Goal: Check status

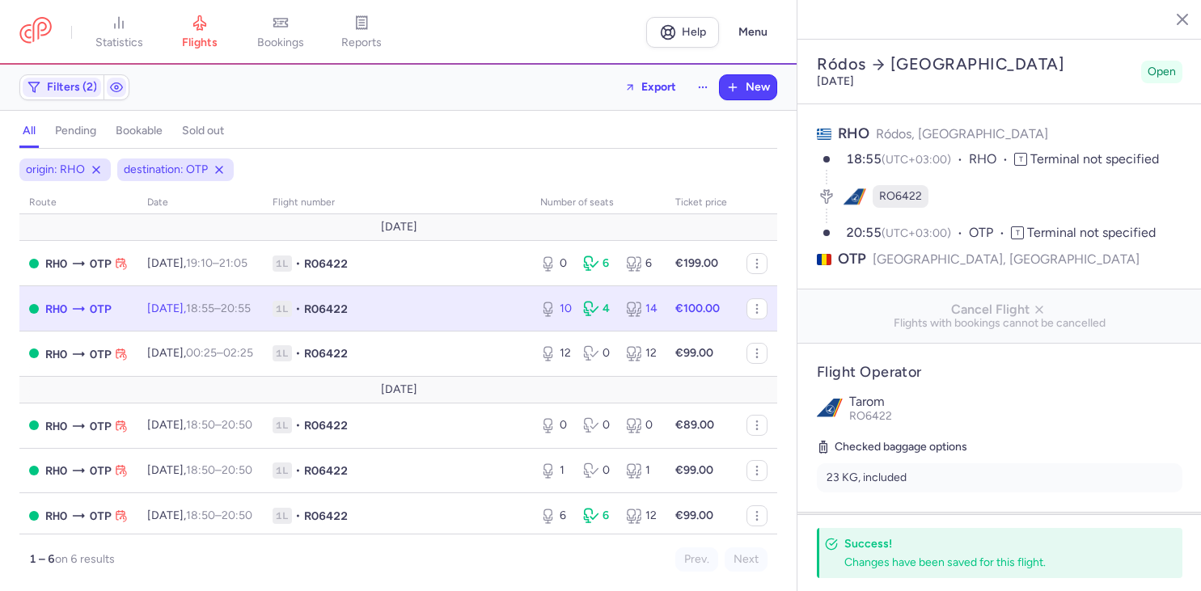
select select "days"
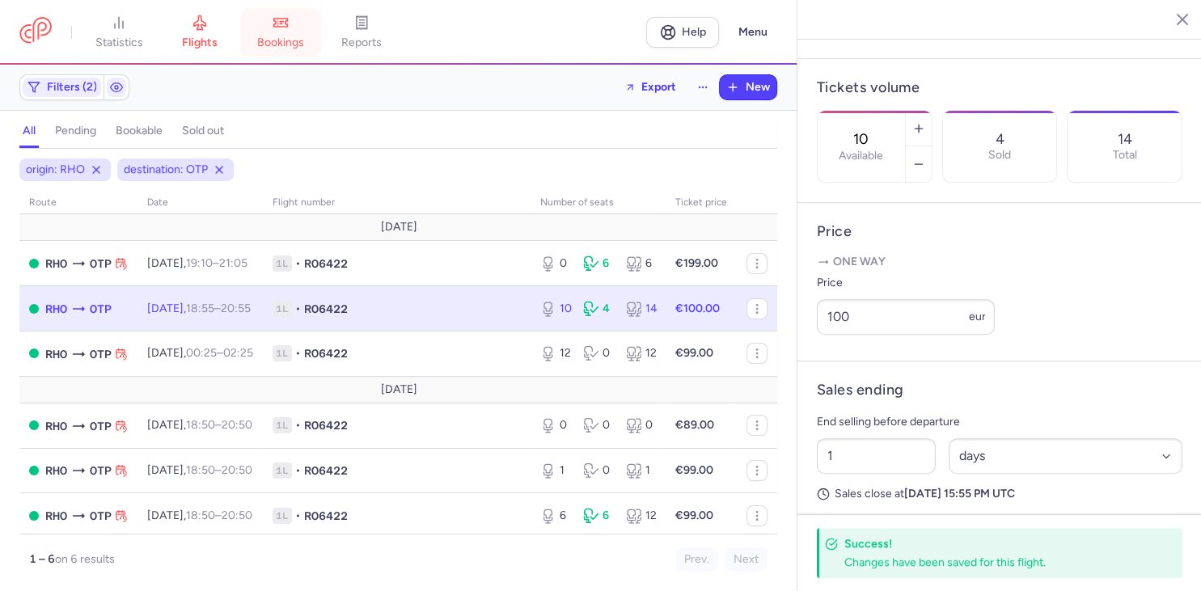
click at [282, 33] on link "bookings" at bounding box center [280, 33] width 81 height 36
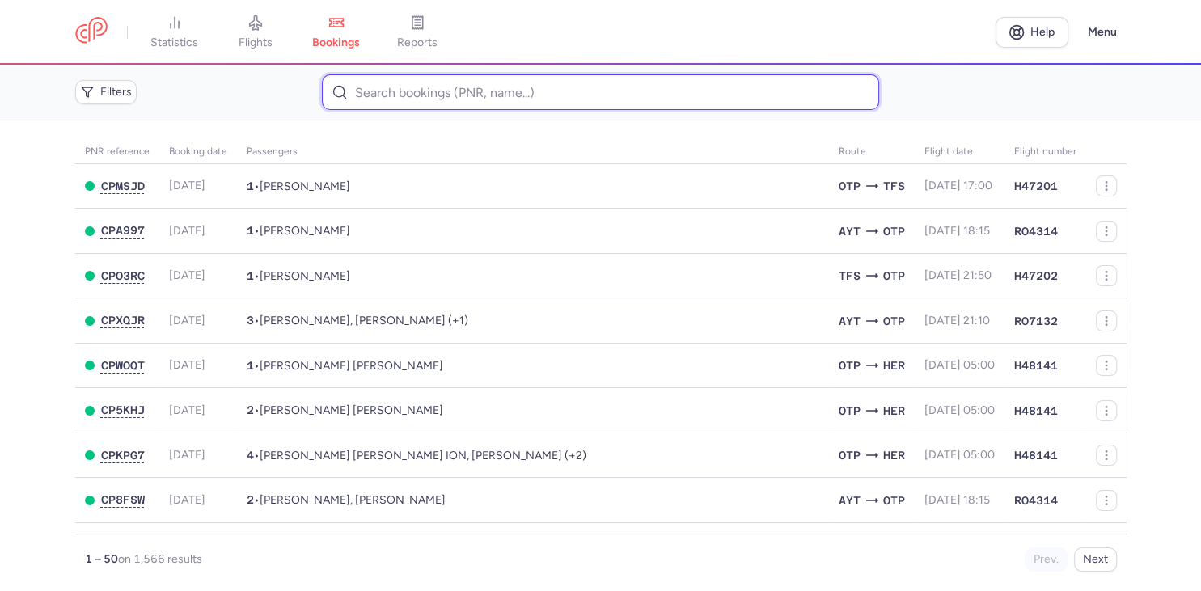
click at [386, 97] on input at bounding box center [600, 92] width 557 height 36
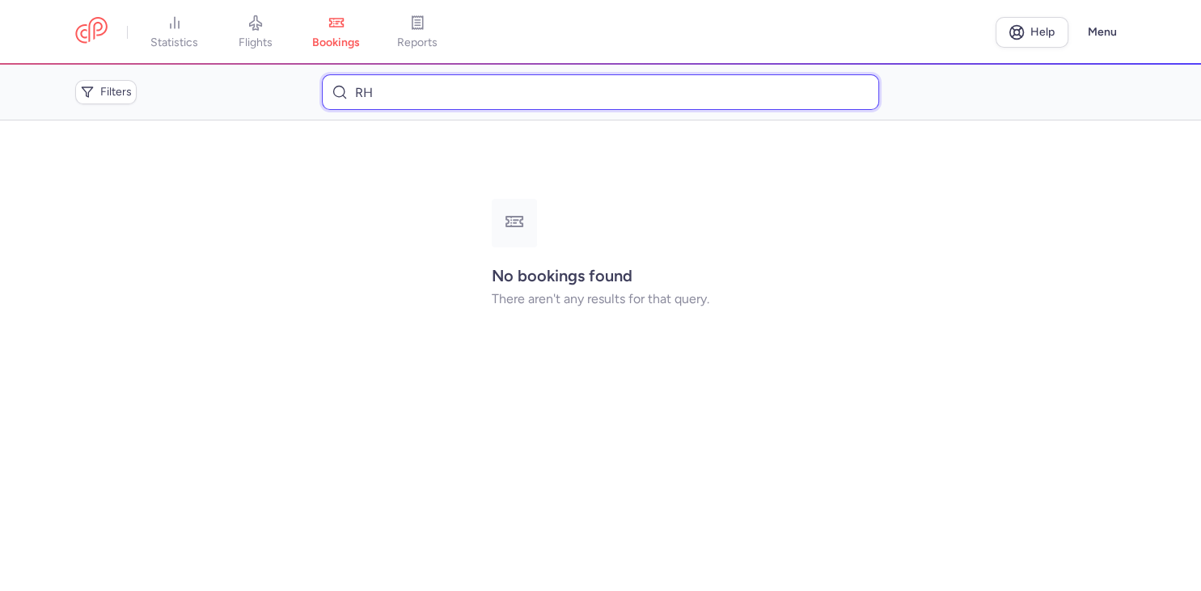
type input "R"
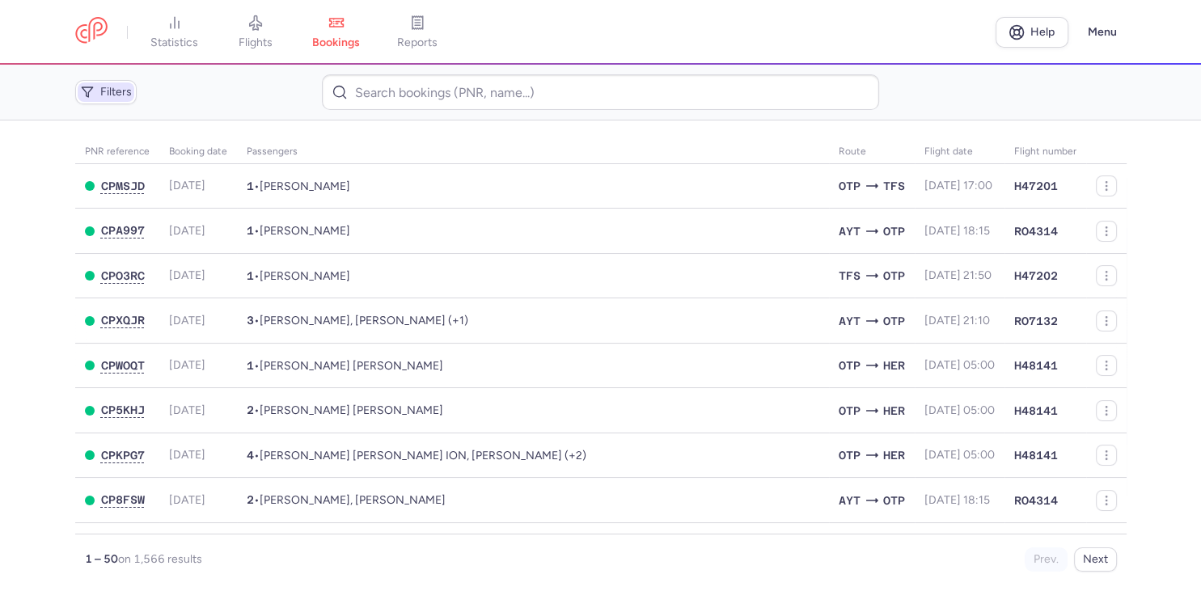
click at [121, 95] on span "Filters" at bounding box center [116, 92] width 32 height 13
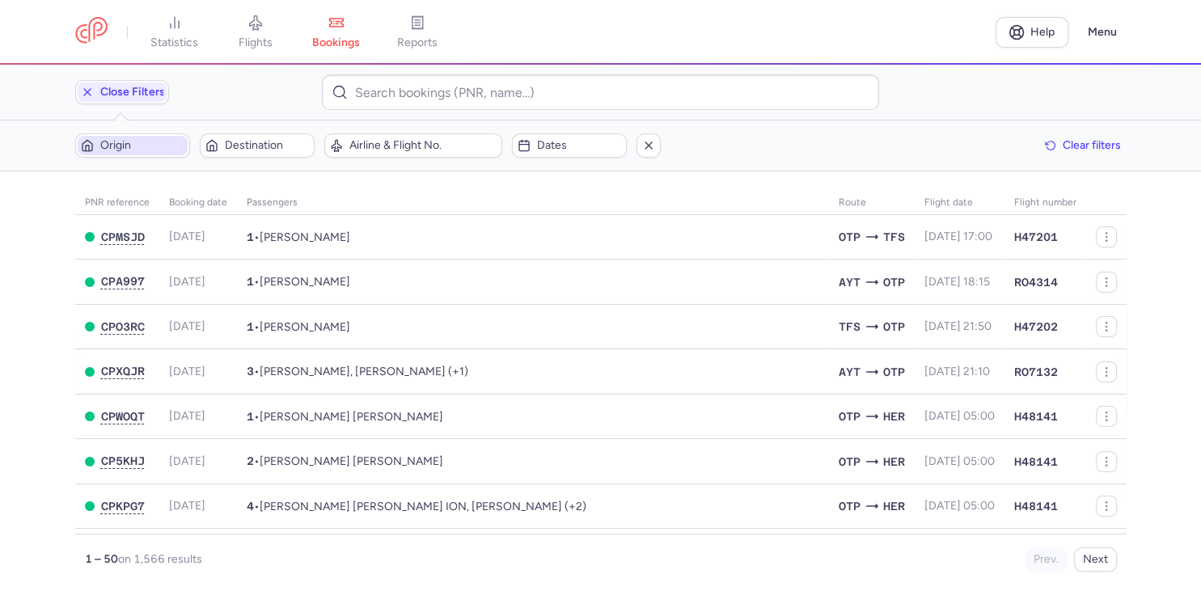
click at [124, 147] on span "Origin" at bounding box center [142, 145] width 84 height 13
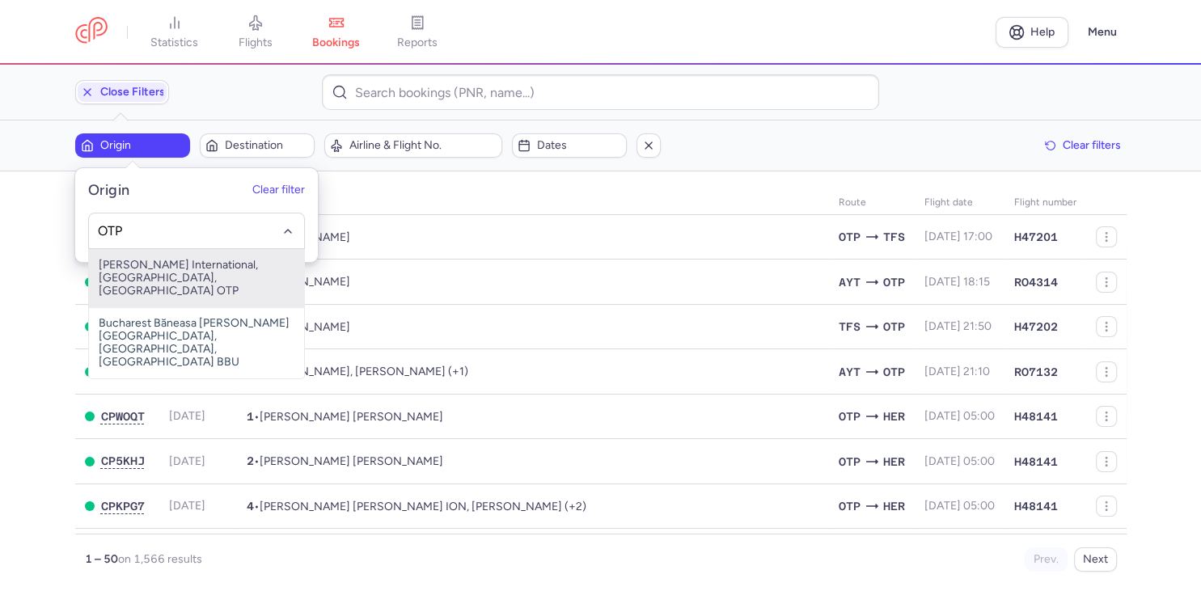
click at [153, 279] on span "[PERSON_NAME] International, [GEOGRAPHIC_DATA], [GEOGRAPHIC_DATA] OTP" at bounding box center [196, 278] width 215 height 58
type input "OTP"
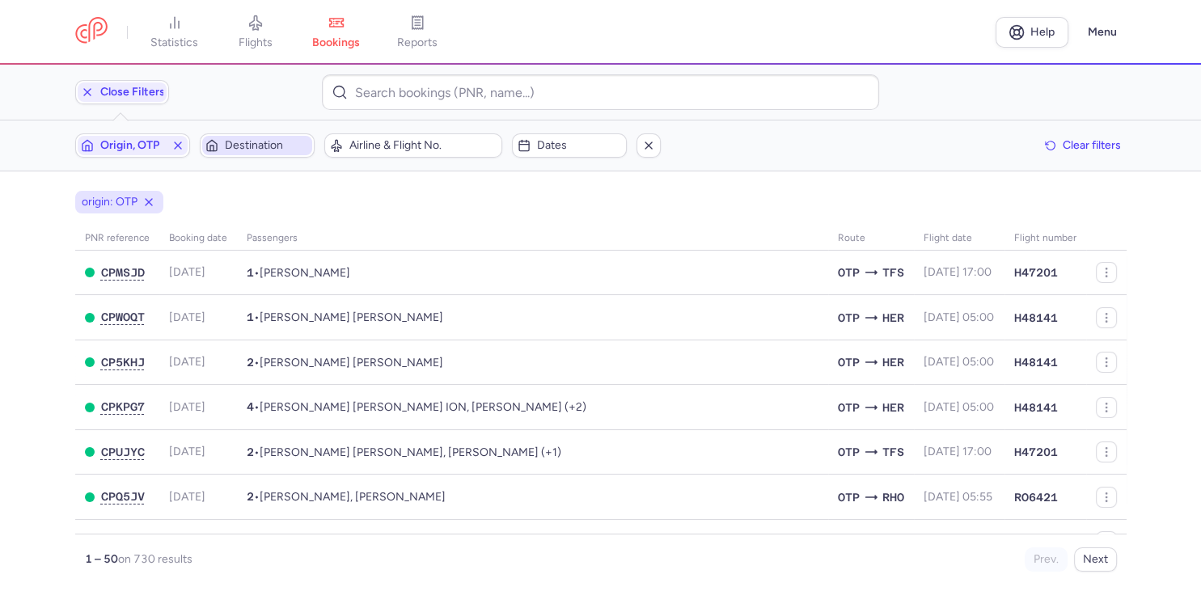
click at [254, 147] on span "Destination" at bounding box center [267, 145] width 84 height 13
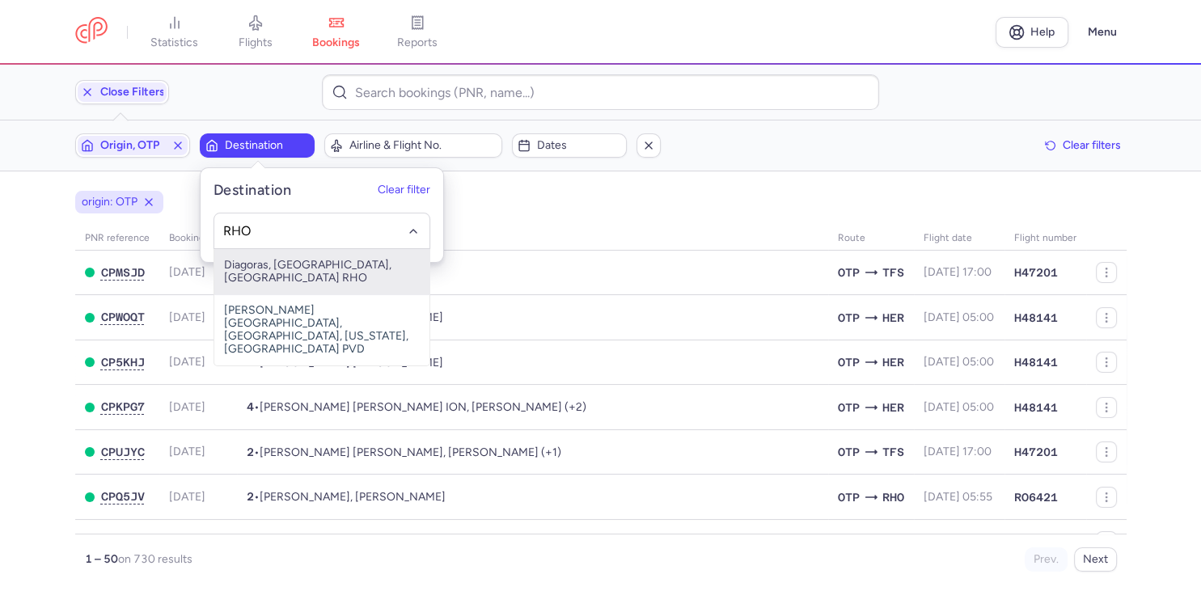
click at [264, 264] on span "Diagoras, [GEOGRAPHIC_DATA], [GEOGRAPHIC_DATA] RHO" at bounding box center [321, 271] width 215 height 45
type input "RHO"
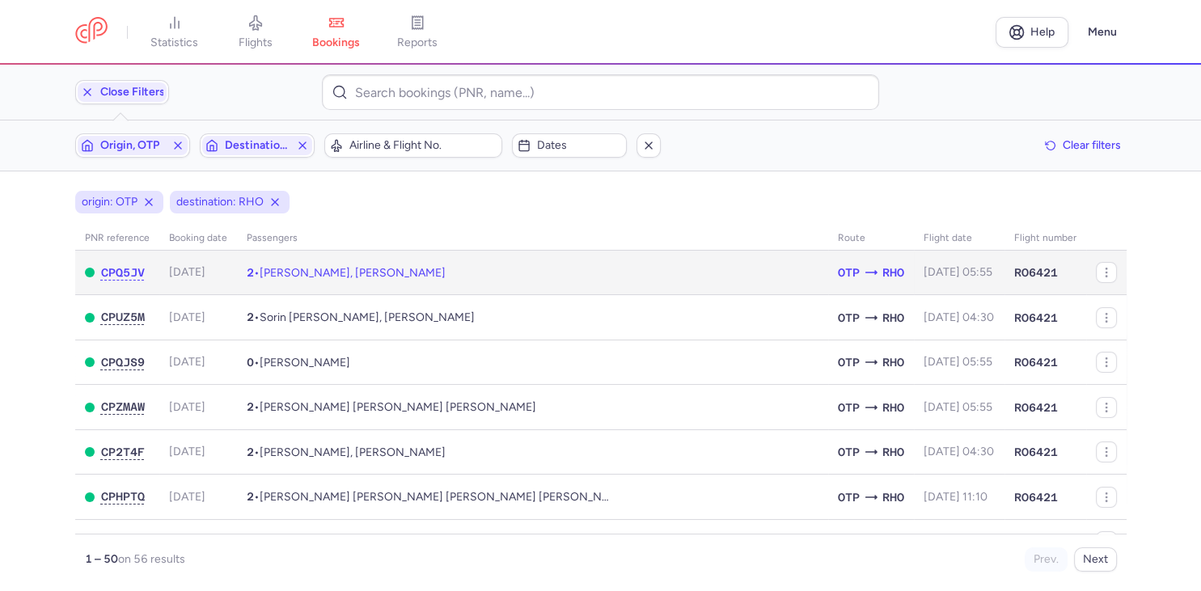
click at [344, 276] on span "[PERSON_NAME], [PERSON_NAME]" at bounding box center [353, 273] width 186 height 14
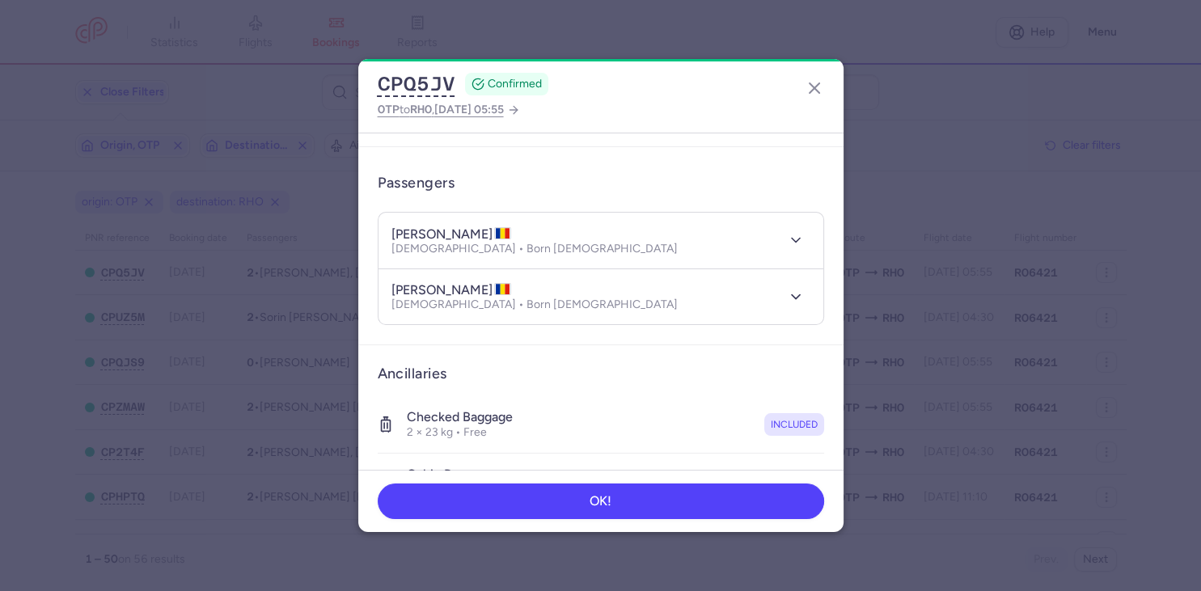
scroll to position [97, 0]
click at [813, 86] on line "button" at bounding box center [814, 88] width 10 height 10
